Goal: Task Accomplishment & Management: Use online tool/utility

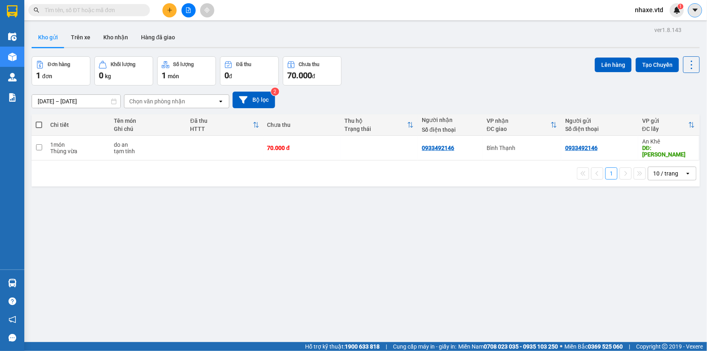
click at [696, 11] on icon "caret-down" at bounding box center [695, 9] width 7 height 7
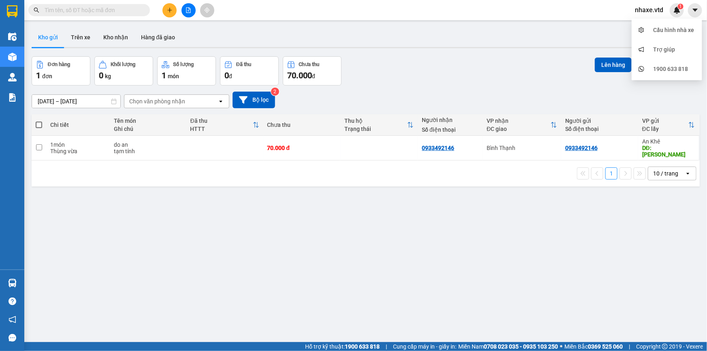
click at [653, 9] on span "nhaxe.vtd" at bounding box center [648, 10] width 41 height 10
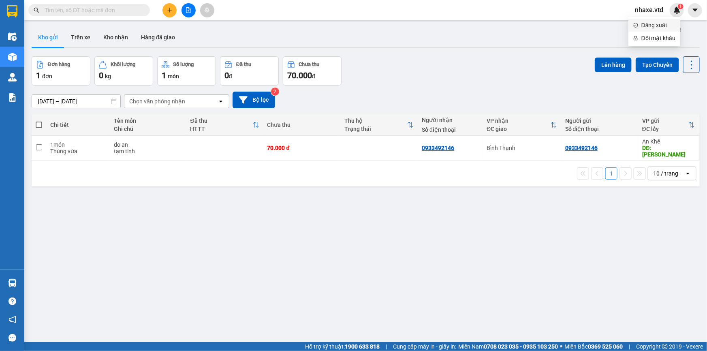
click at [651, 24] on span "Đăng xuất" at bounding box center [658, 25] width 34 height 9
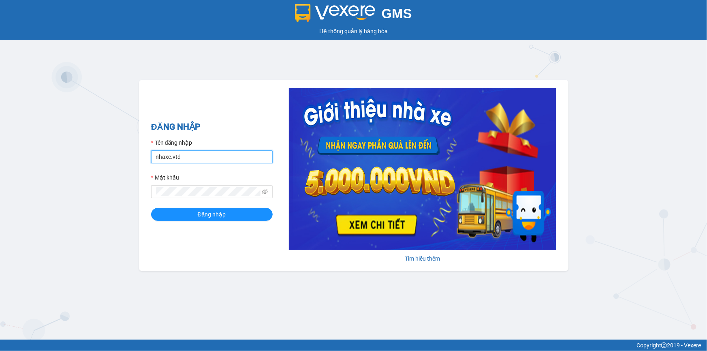
drag, startPoint x: 201, startPoint y: 154, endPoint x: 143, endPoint y: 155, distance: 57.9
click at [143, 155] on div "ĐĂNG NHẬP Tên đăng nhập nhaxe.vtd Mật khẩu Đăng nhập Tìm hiểu thêm" at bounding box center [353, 175] width 429 height 191
type input "thanhvan.vtd"
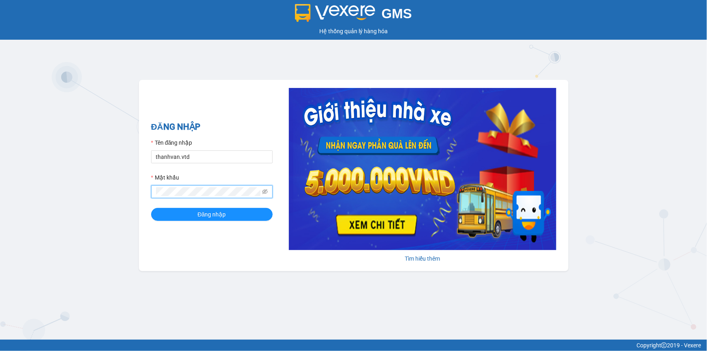
click at [148, 184] on div "ĐĂNG NHẬP Tên đăng nhập thanhvan.vtd Mật khẩu Đăng nhập Tìm hiểu thêm" at bounding box center [353, 175] width 429 height 191
click at [151, 208] on button "Đăng nhập" at bounding box center [212, 214] width 122 height 13
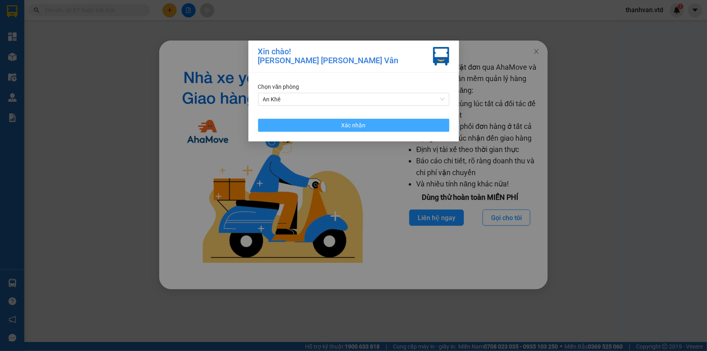
click at [405, 127] on button "Xác nhận" at bounding box center [353, 125] width 191 height 13
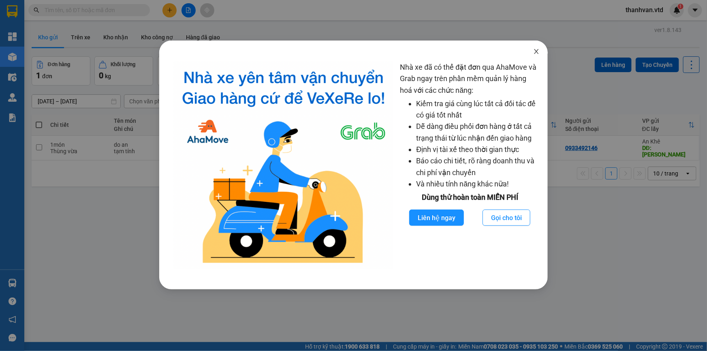
click at [539, 53] on icon "close" at bounding box center [536, 51] width 6 height 6
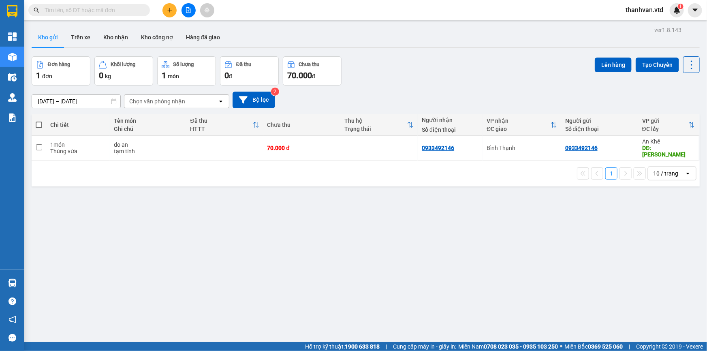
click at [455, 61] on div "Đơn hàng 1 đơn Khối lượng 0 kg Số lượng 1 món Đã thu 0 đ Chưa thu 70.000 đ Lên …" at bounding box center [366, 70] width 668 height 29
click at [441, 90] on div "[DATE] – [DATE] Press the down arrow key to interact with the calendar and sele…" at bounding box center [366, 99] width 668 height 29
